Goal: Ask a question

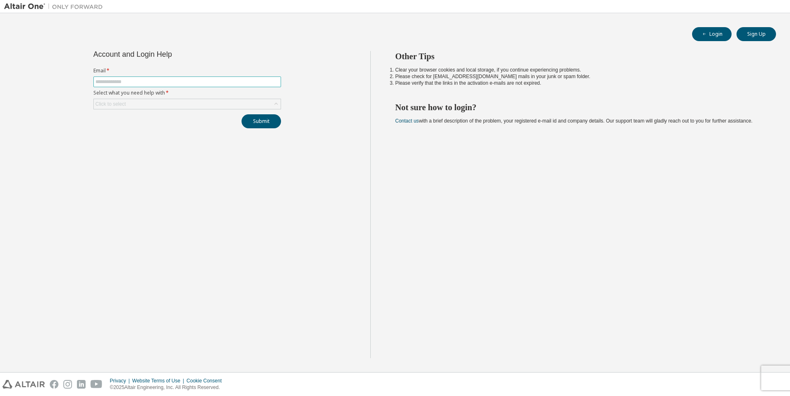
click at [205, 78] on span at bounding box center [187, 82] width 188 height 11
click at [207, 82] on input "text" at bounding box center [187, 82] width 184 height 7
type input "**********"
click at [208, 100] on div "Click to select" at bounding box center [187, 104] width 187 height 10
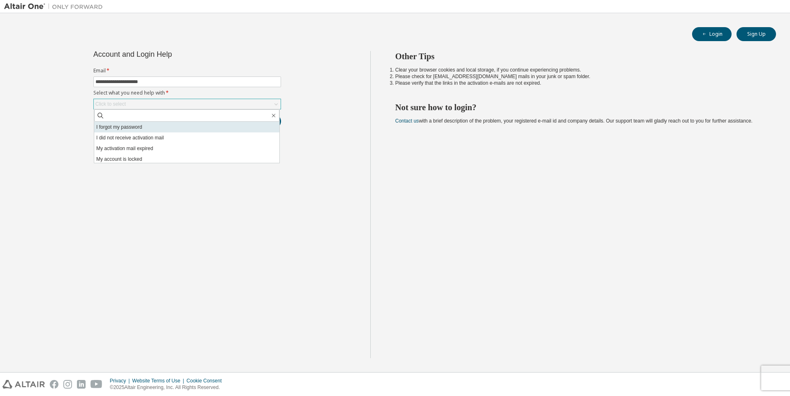
click at [150, 129] on li "I forgot my password" at bounding box center [186, 127] width 185 height 11
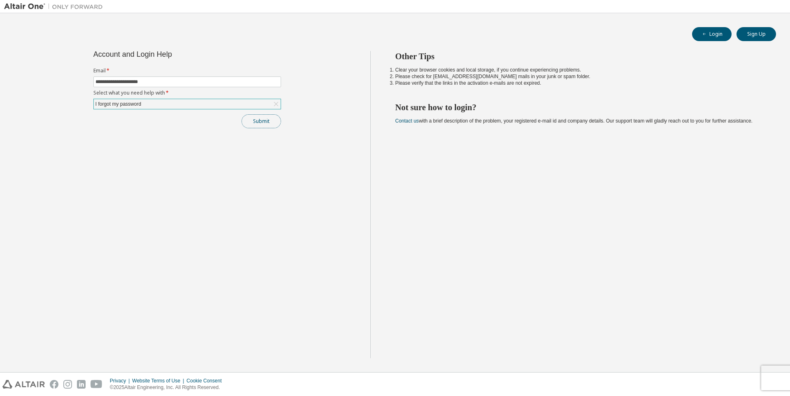
click at [269, 126] on button "Submit" at bounding box center [262, 121] width 40 height 14
